Goal: Task Accomplishment & Management: Manage account settings

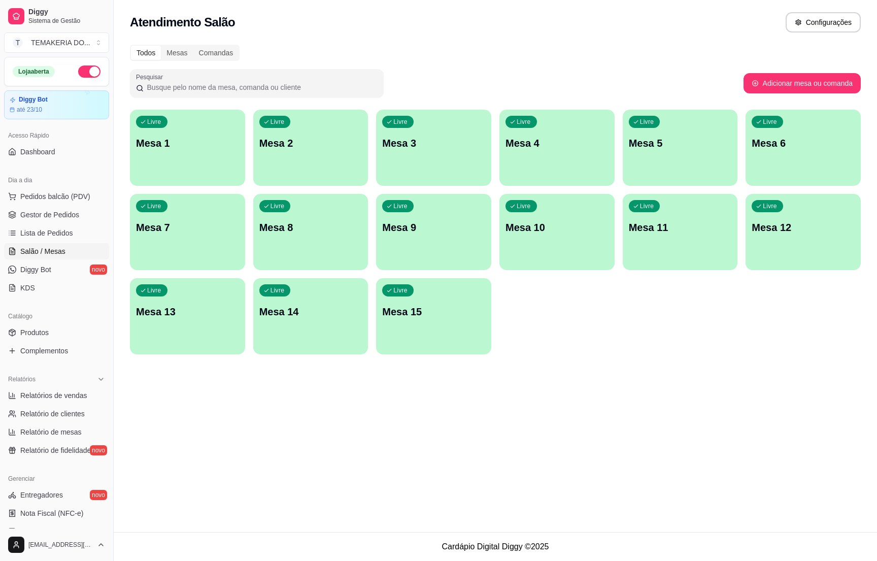
click at [274, 159] on div "Livre Mesa 2" at bounding box center [310, 142] width 115 height 64
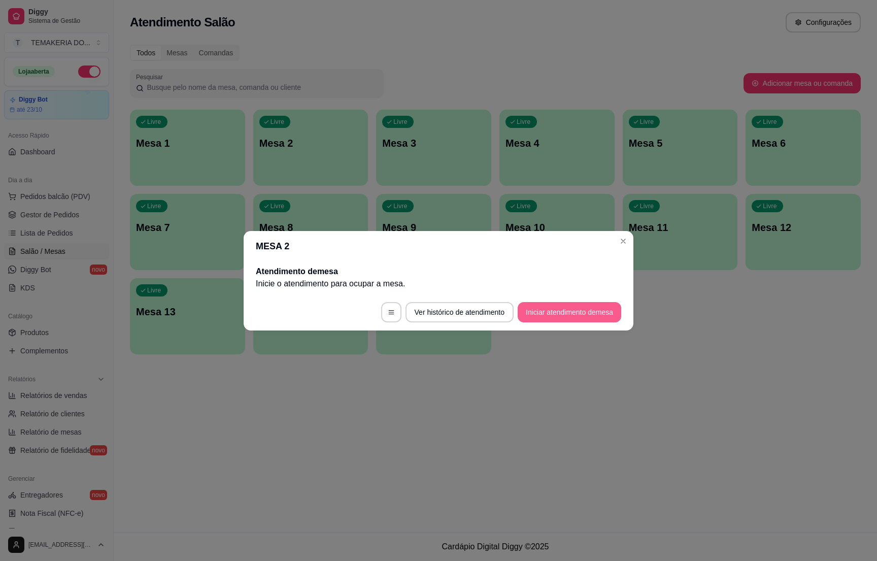
click at [562, 308] on button "Iniciar atendimento de mesa" at bounding box center [570, 312] width 104 height 20
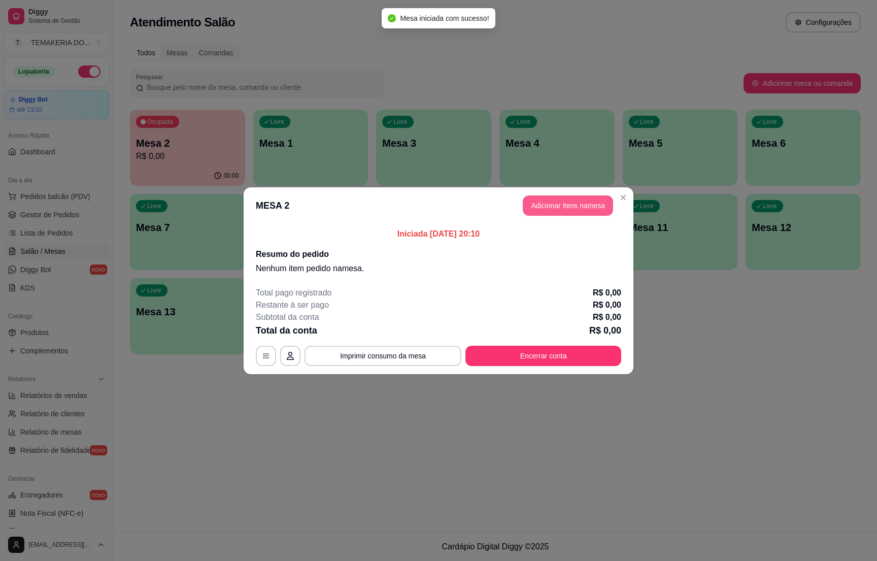
click at [561, 209] on button "Adicionar itens na mesa" at bounding box center [568, 205] width 90 height 20
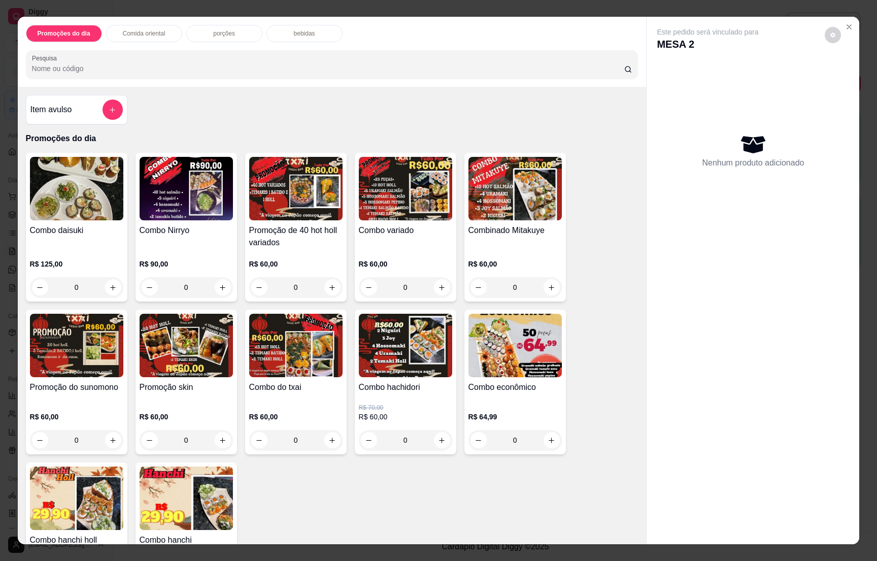
scroll to position [228, 0]
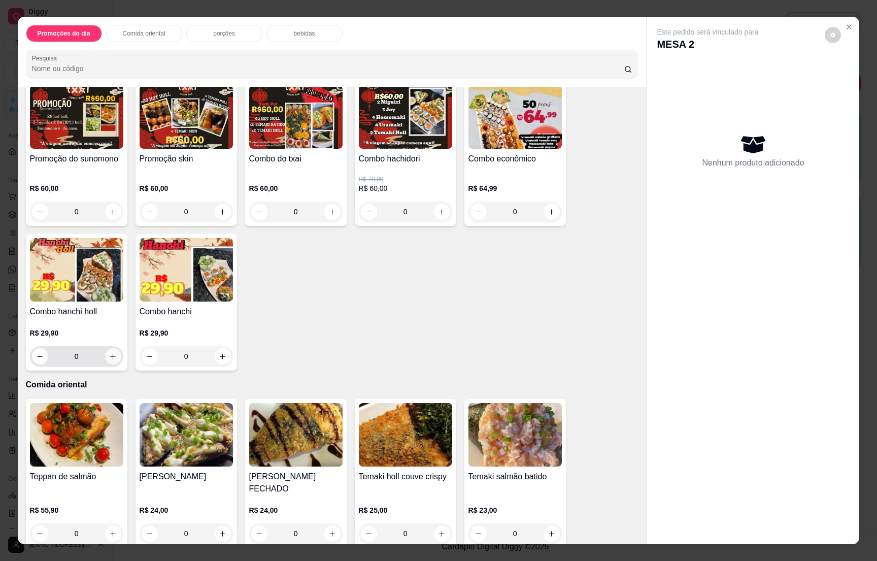
click at [109, 357] on icon "increase-product-quantity" at bounding box center [113, 357] width 8 height 8
type input "1"
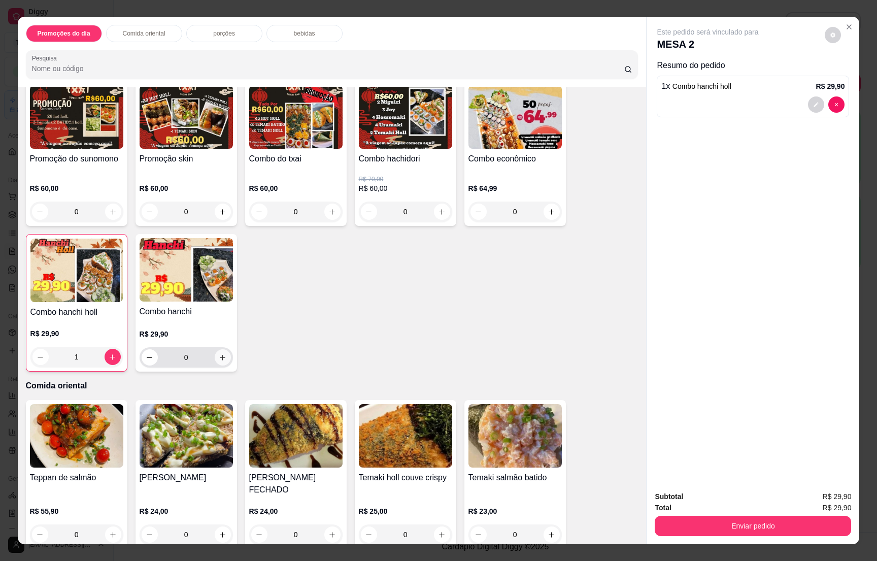
click at [219, 356] on icon "increase-product-quantity" at bounding box center [223, 358] width 8 height 8
type input "1"
click at [306, 35] on p "bebidas" at bounding box center [304, 33] width 21 height 8
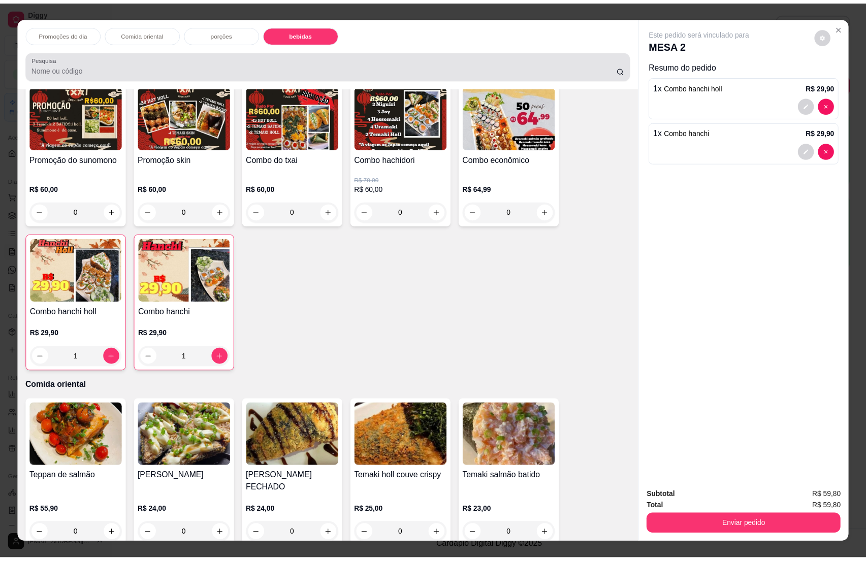
scroll to position [16, 0]
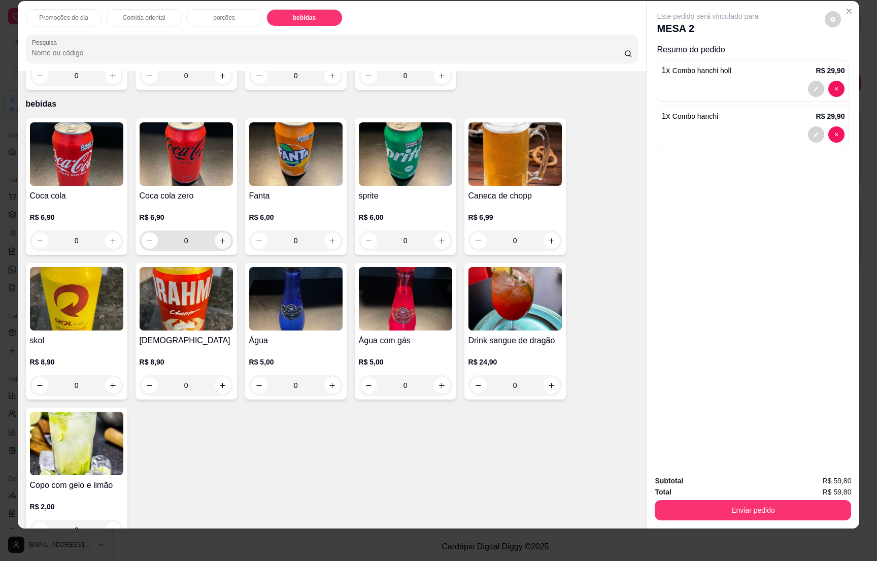
click at [219, 237] on icon "increase-product-quantity" at bounding box center [223, 241] width 8 height 8
type input "1"
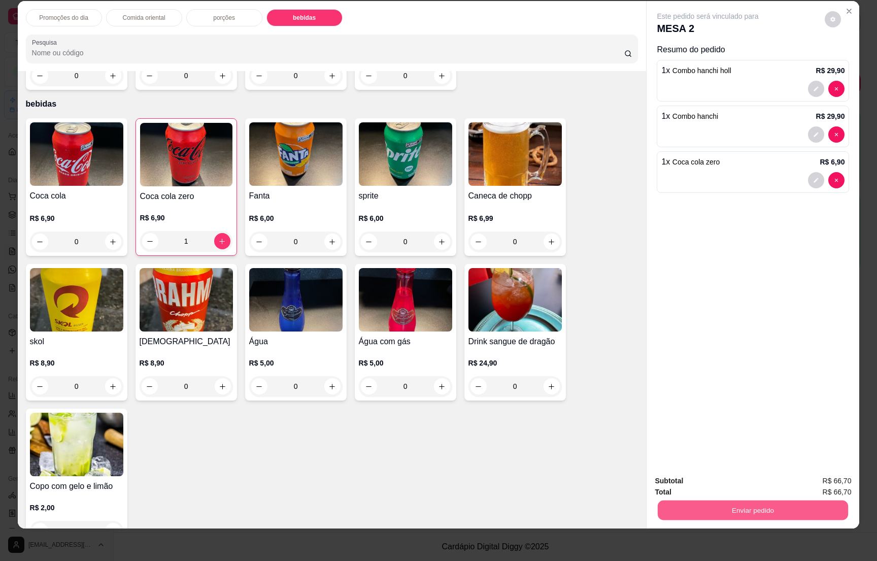
click at [752, 505] on button "Enviar pedido" at bounding box center [753, 510] width 190 height 20
click at [809, 483] on button "Enviar pedido" at bounding box center [824, 485] width 56 height 19
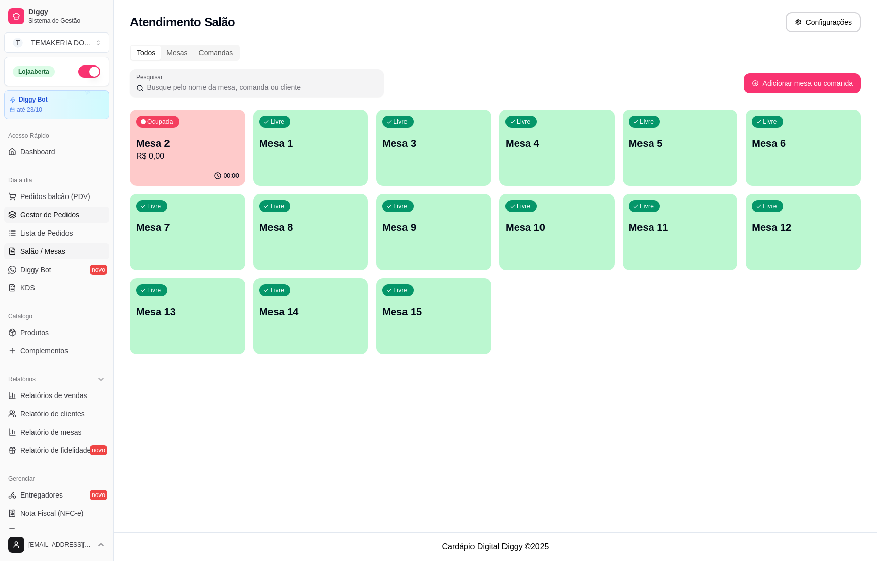
click at [60, 211] on span "Gestor de Pedidos" at bounding box center [49, 215] width 59 height 10
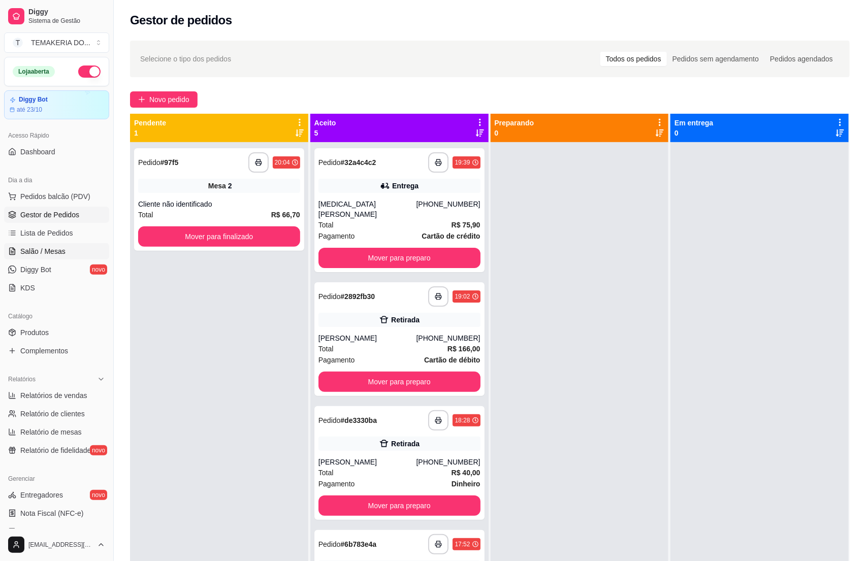
click at [52, 259] on link "Salão / Mesas" at bounding box center [56, 251] width 105 height 16
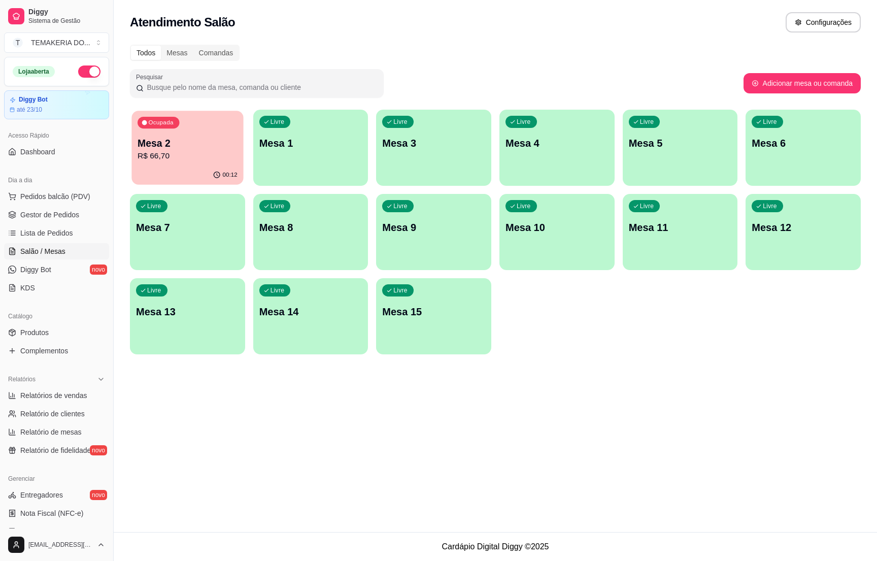
click at [180, 169] on div "00:12" at bounding box center [188, 175] width 112 height 19
click at [54, 213] on span "Gestor de Pedidos" at bounding box center [49, 215] width 59 height 10
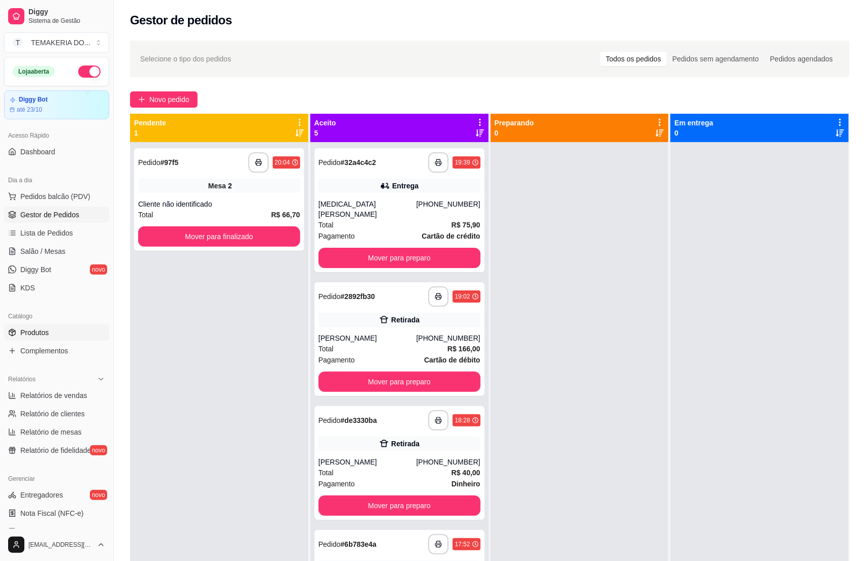
click at [35, 329] on span "Produtos" at bounding box center [34, 332] width 28 height 10
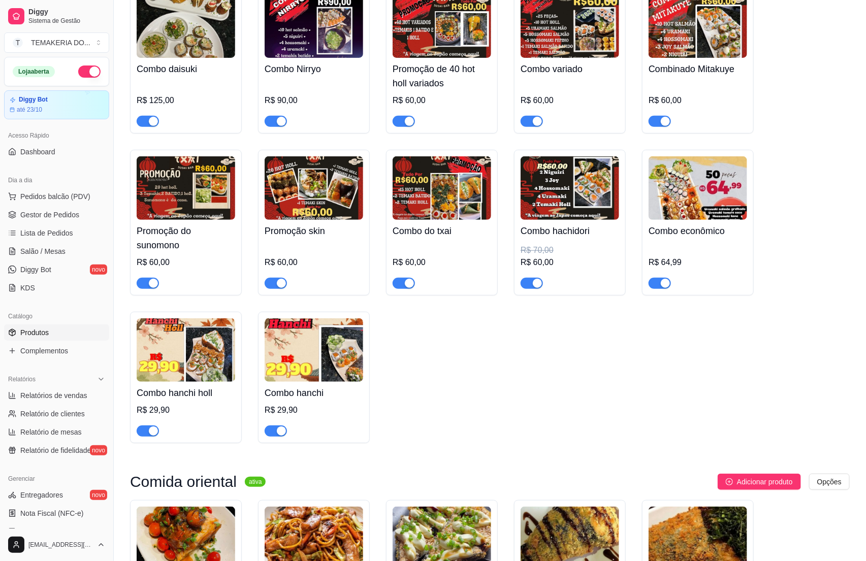
scroll to position [228, 0]
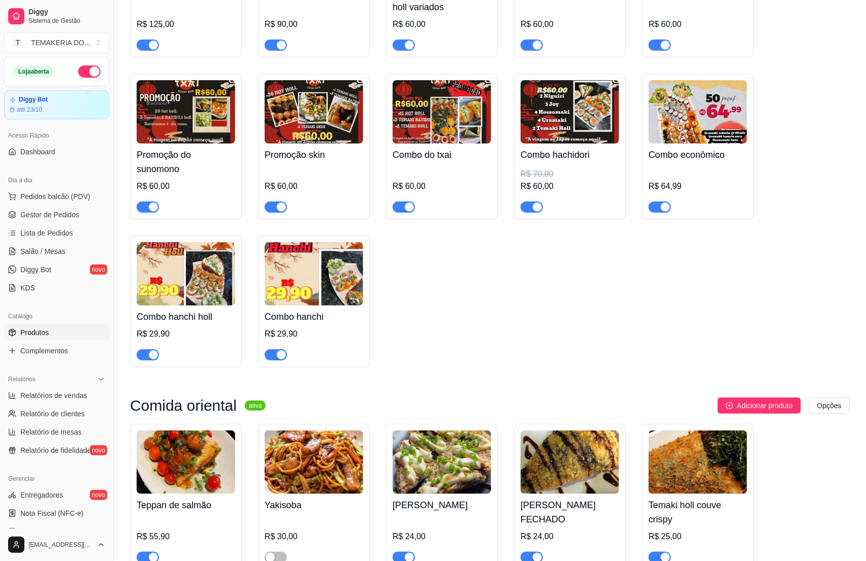
click at [192, 331] on div "R$ 29,90" at bounding box center [186, 334] width 98 height 12
click at [336, 335] on div "R$ 29,90" at bounding box center [314, 334] width 98 height 12
click at [187, 342] on div at bounding box center [186, 350] width 98 height 20
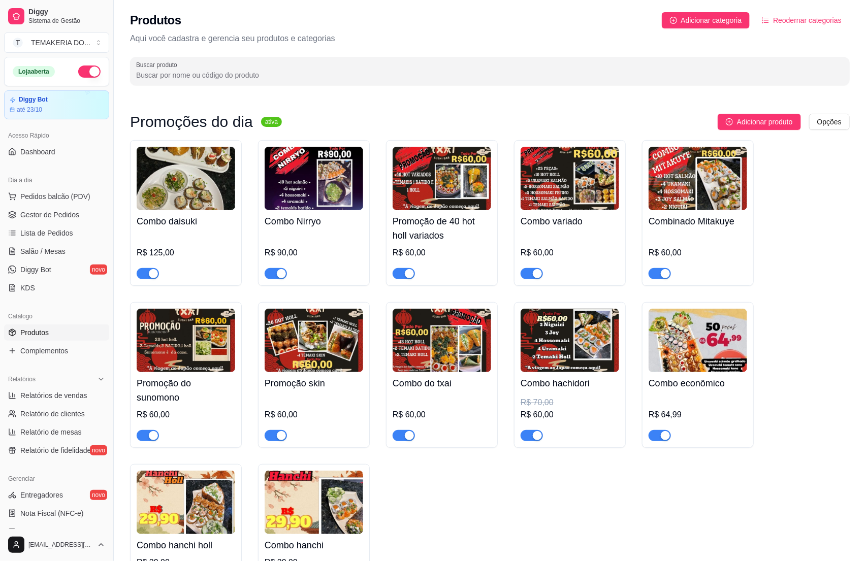
scroll to position [76, 0]
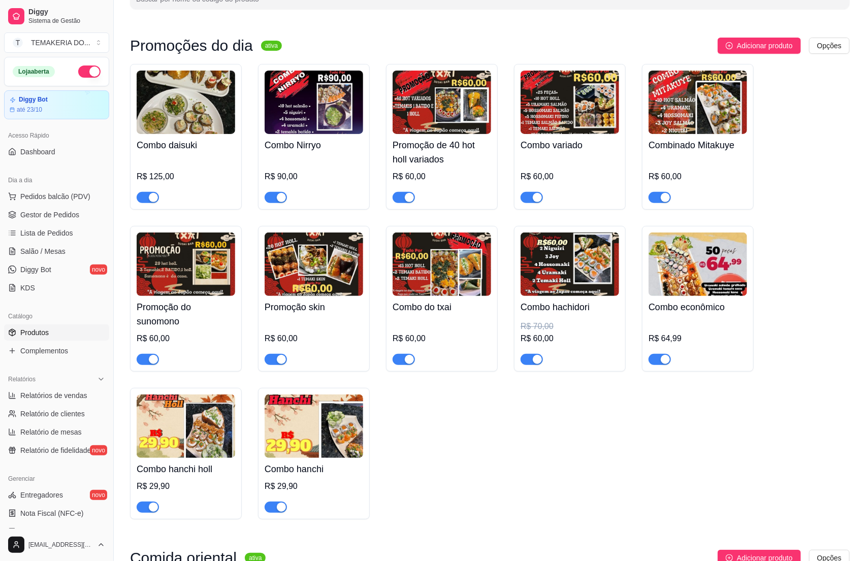
click at [185, 471] on h4 "Combo hanchi holl" at bounding box center [186, 469] width 98 height 14
click at [320, 480] on div "Combo hanchi R$ 29,90" at bounding box center [314, 485] width 98 height 55
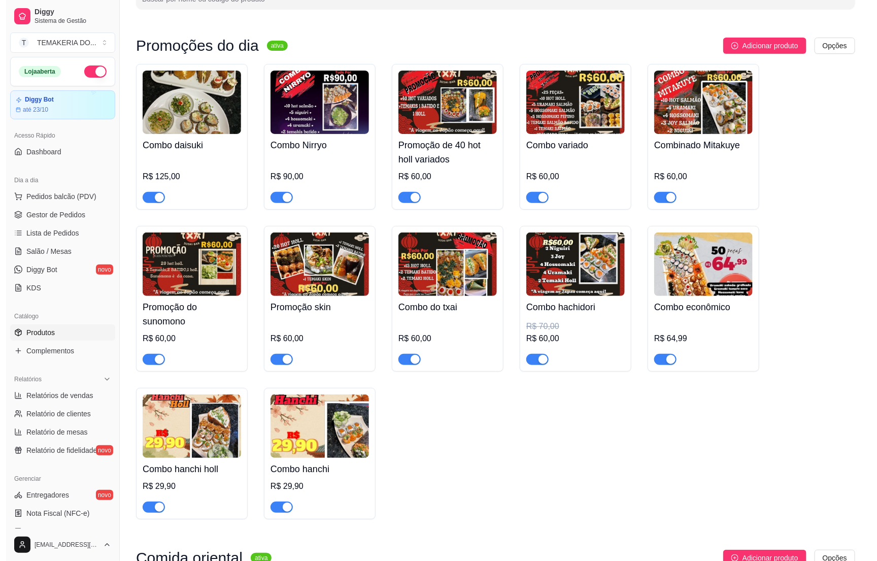
scroll to position [0, 0]
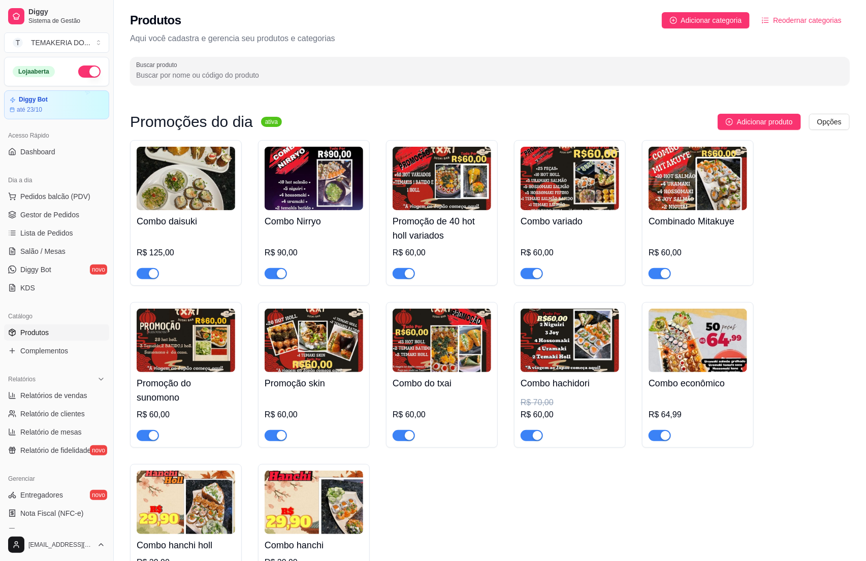
click at [52, 206] on ul "Pedidos balcão (PDV) Gestor de Pedidos Lista de Pedidos Salão / Mesas Diggy Bot…" at bounding box center [56, 242] width 105 height 108
click at [52, 213] on span "Gestor de Pedidos" at bounding box center [49, 215] width 59 height 10
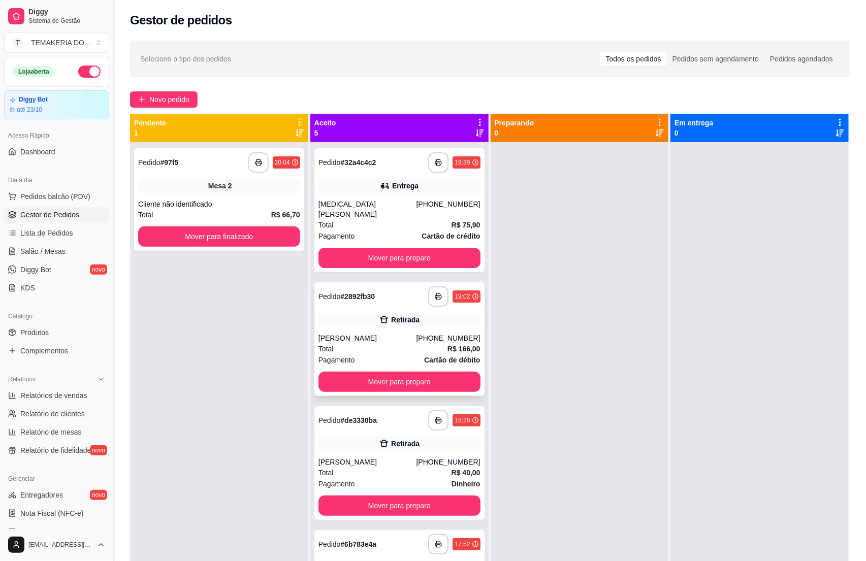
click at [384, 343] on div "Total R$ 166,00" at bounding box center [399, 348] width 162 height 11
click at [36, 251] on span "Salão / Mesas" at bounding box center [42, 251] width 45 height 10
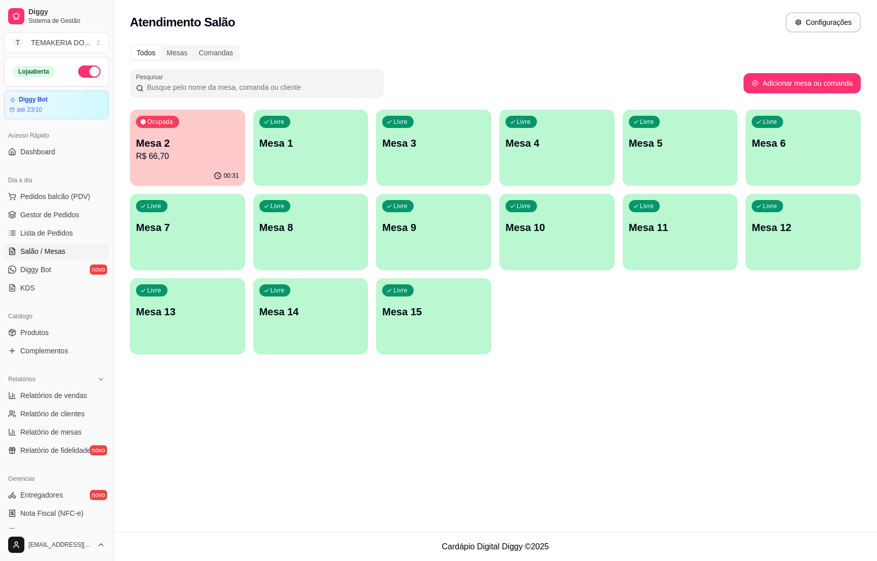
click at [219, 152] on p "R$ 66,70" at bounding box center [187, 156] width 103 height 12
click at [221, 326] on div "Livre Mesa 13" at bounding box center [187, 310] width 115 height 64
click at [36, 222] on link "Gestor de Pedidos" at bounding box center [56, 215] width 105 height 16
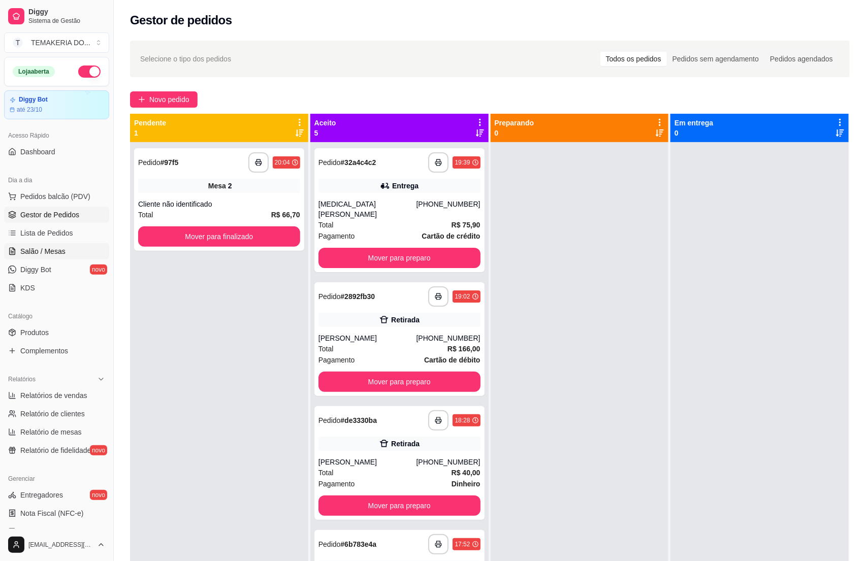
click at [60, 251] on span "Salão / Mesas" at bounding box center [42, 251] width 45 height 10
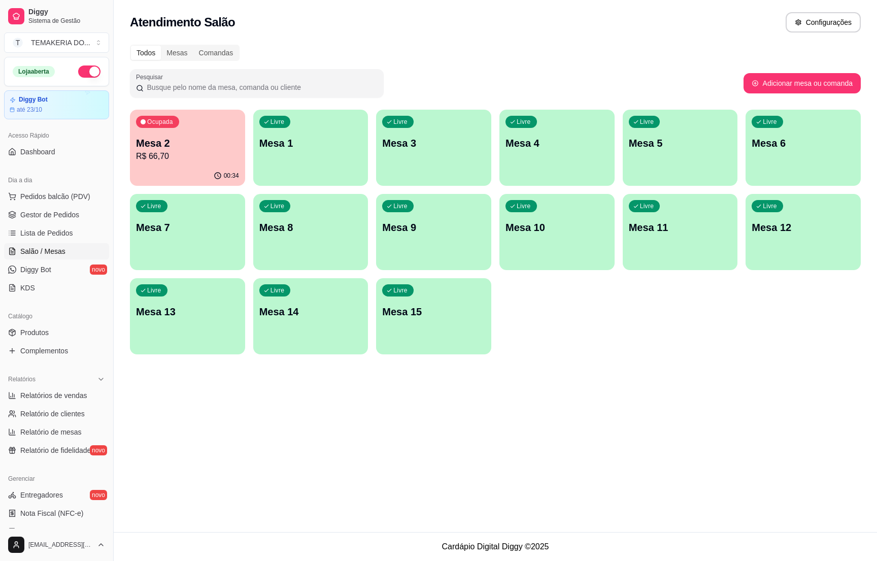
click at [196, 152] on p "R$ 66,70" at bounding box center [187, 156] width 103 height 12
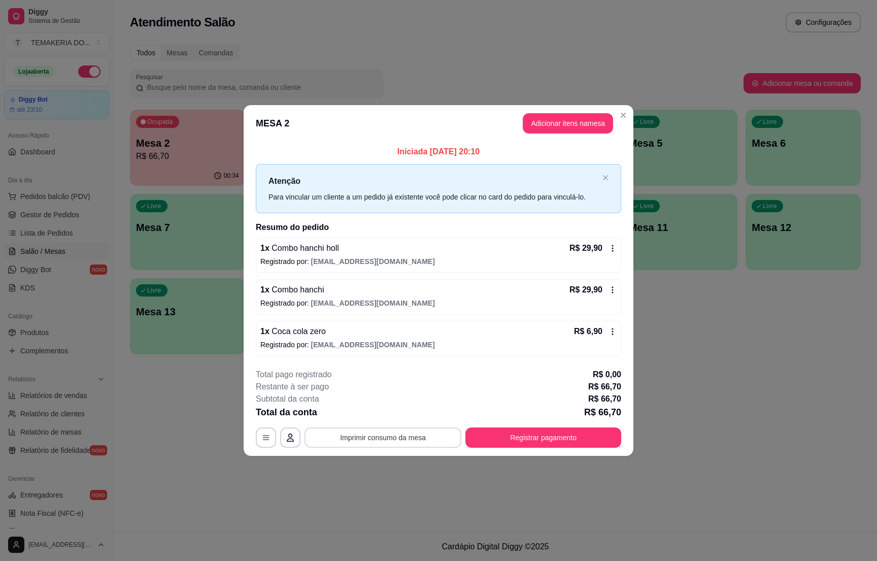
click at [413, 431] on button "Imprimir consumo da mesa" at bounding box center [383, 438] width 157 height 20
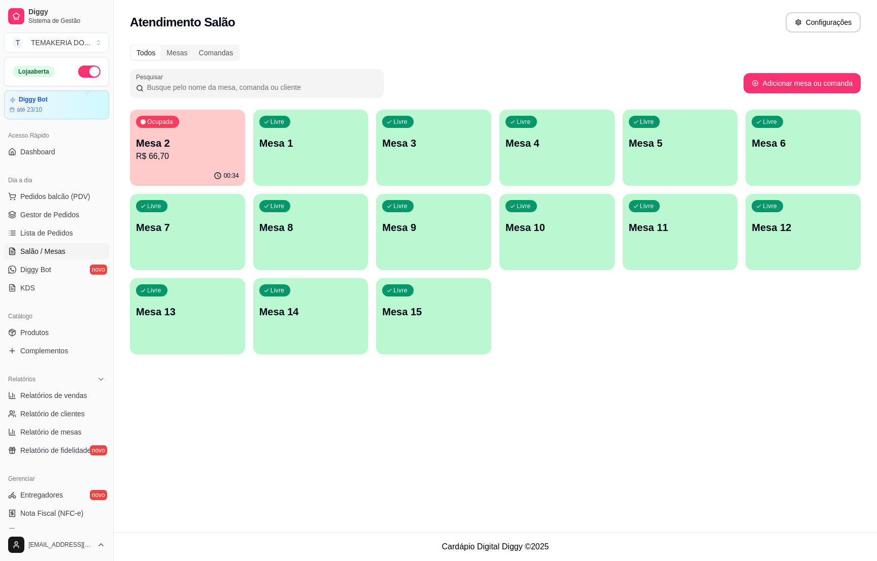
click at [184, 136] on p "Mesa 2" at bounding box center [187, 143] width 103 height 14
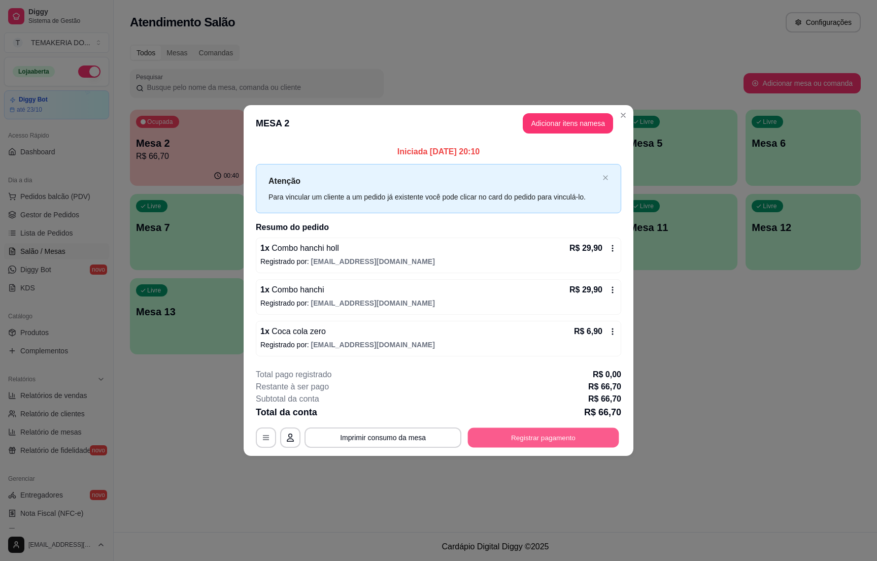
click at [542, 433] on button "Registrar pagamento" at bounding box center [543, 438] width 151 height 20
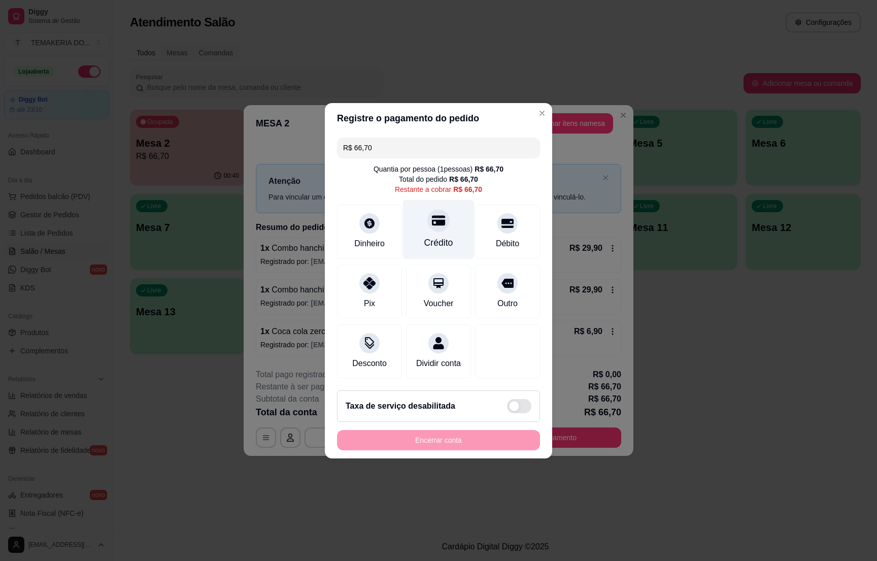
click at [431, 223] on div at bounding box center [439, 220] width 22 height 22
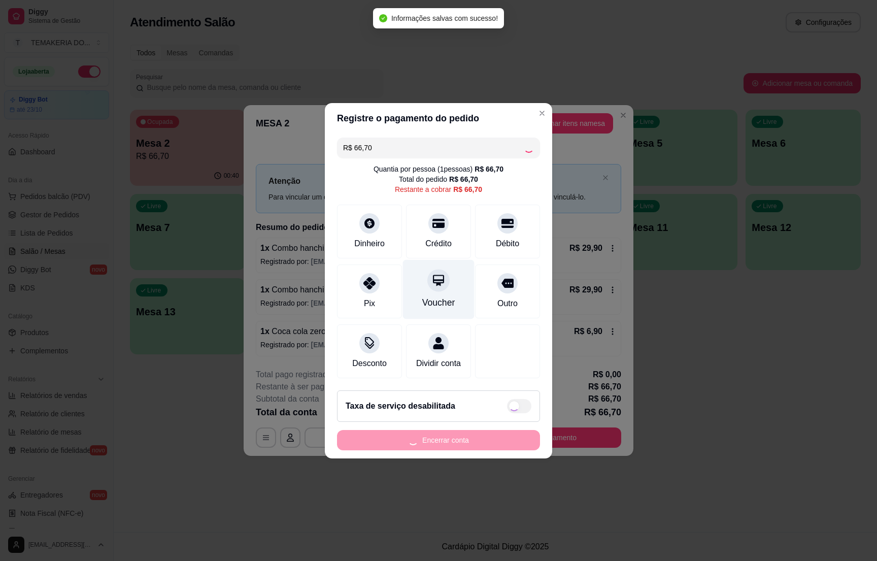
type input "R$ 0,00"
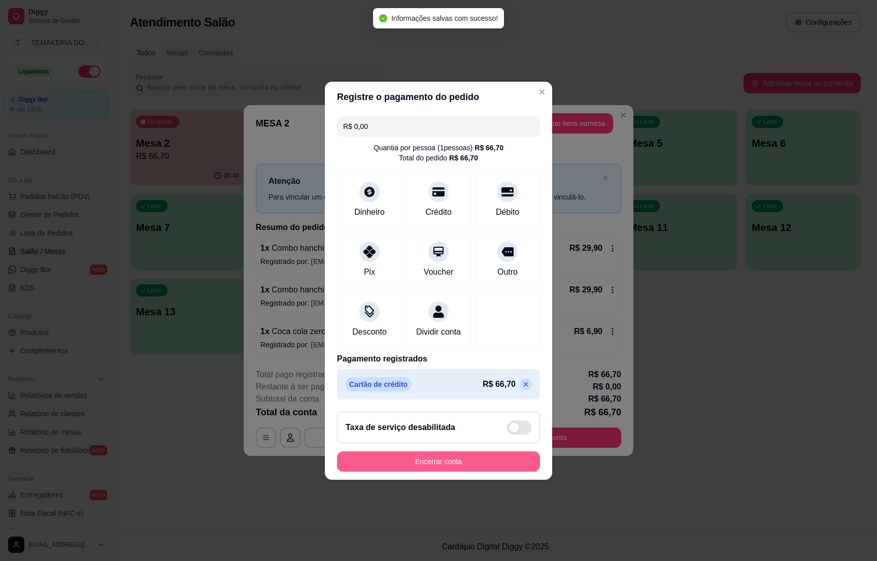
click at [462, 464] on button "Encerrar conta" at bounding box center [438, 461] width 203 height 20
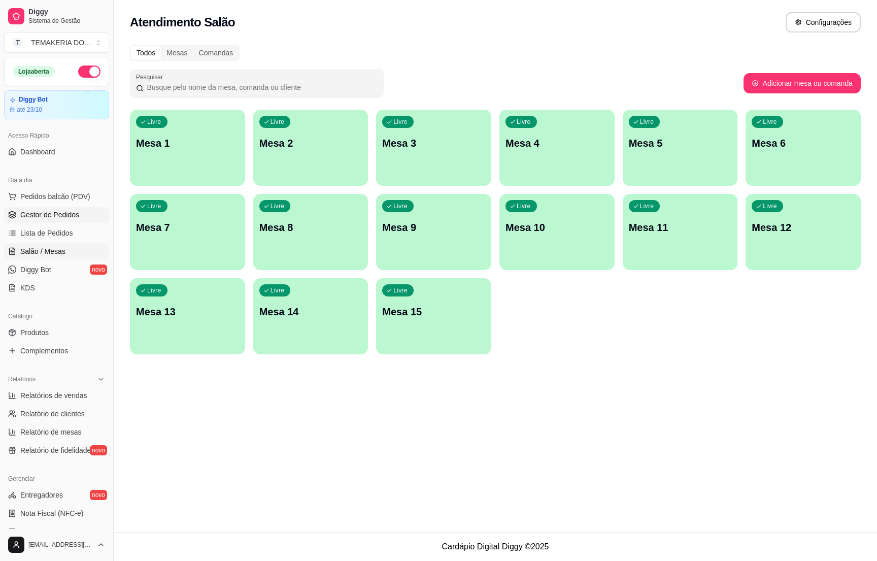
click at [65, 219] on span "Gestor de Pedidos" at bounding box center [49, 215] width 59 height 10
